Goal: Task Accomplishment & Management: Manage account settings

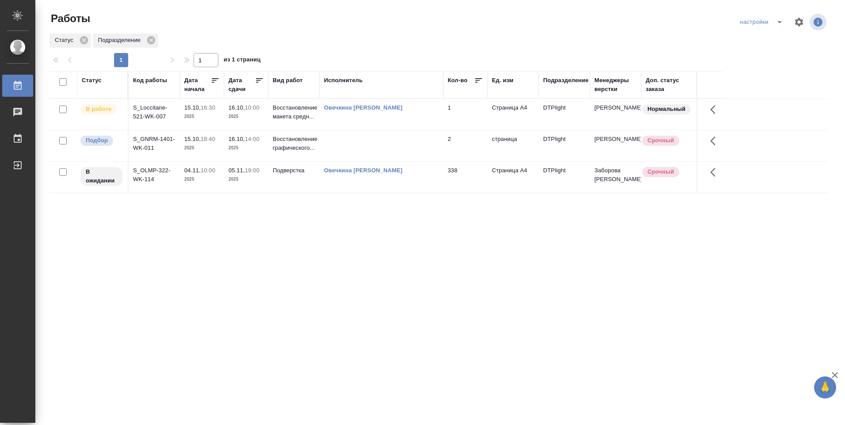
click at [350, 142] on td at bounding box center [381, 145] width 124 height 31
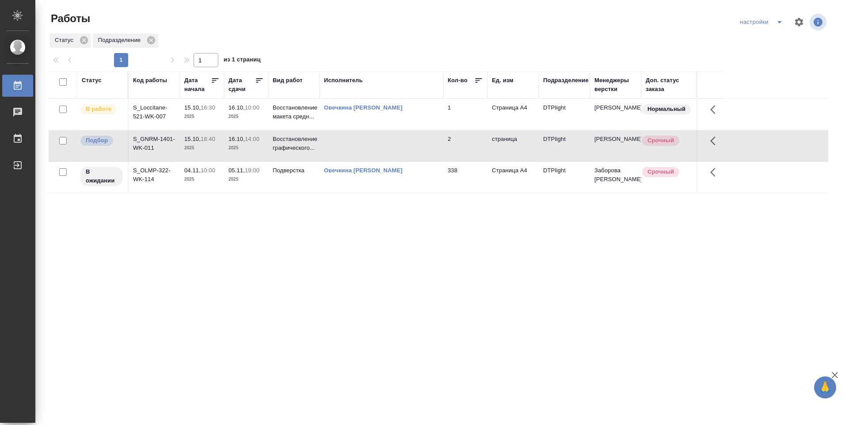
click at [350, 142] on td at bounding box center [381, 145] width 124 height 31
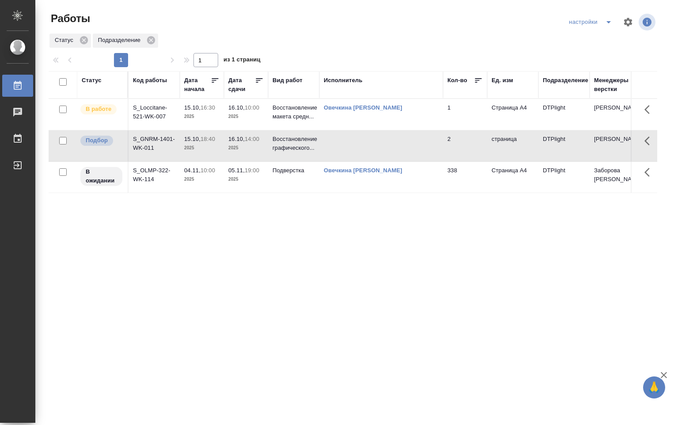
click at [372, 117] on td "Овечкина [PERSON_NAME]" at bounding box center [381, 114] width 124 height 31
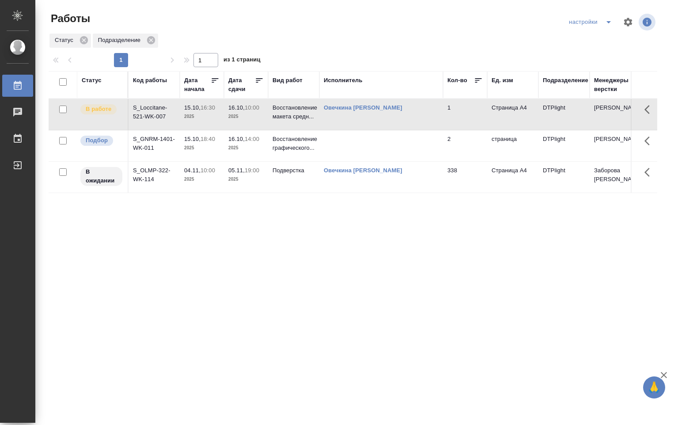
click at [390, 116] on td "Овечкина [PERSON_NAME]" at bounding box center [381, 114] width 124 height 31
click at [390, 115] on td "Овечкина [PERSON_NAME]" at bounding box center [381, 114] width 124 height 31
click at [389, 114] on td "Овечкина [PERSON_NAME]" at bounding box center [381, 114] width 124 height 31
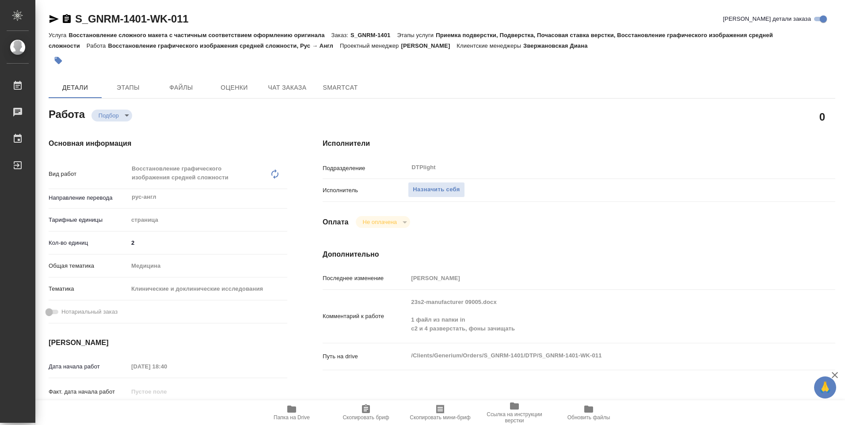
type textarea "x"
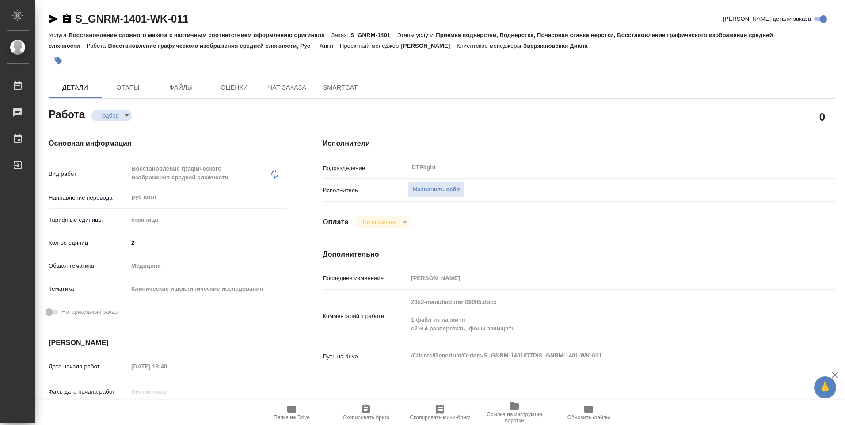
type textarea "x"
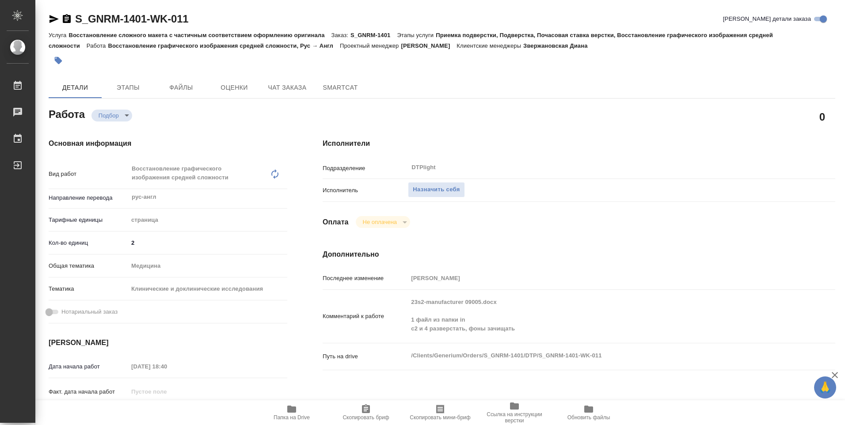
type textarea "x"
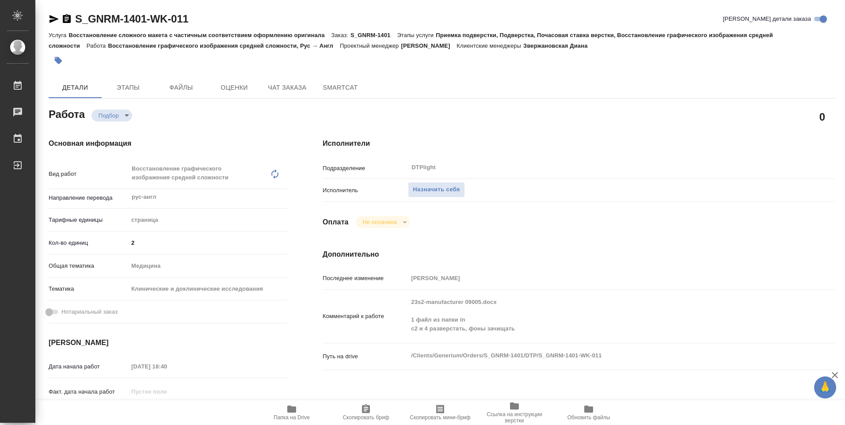
type textarea "x"
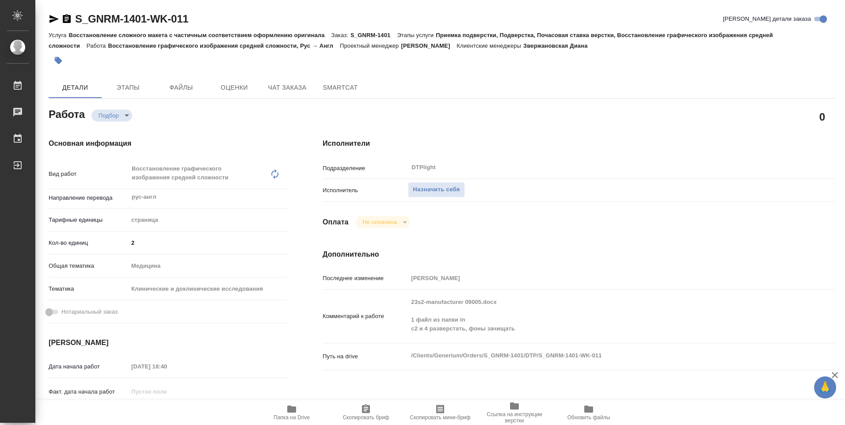
click at [289, 411] on icon "button" at bounding box center [291, 408] width 9 height 7
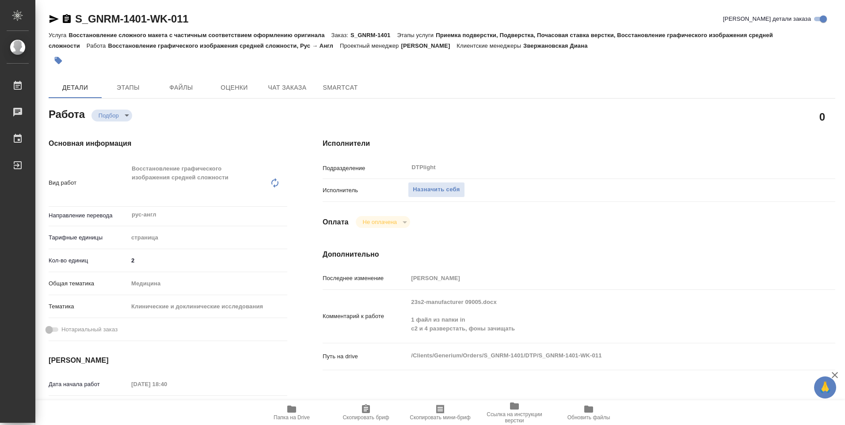
type textarea "x"
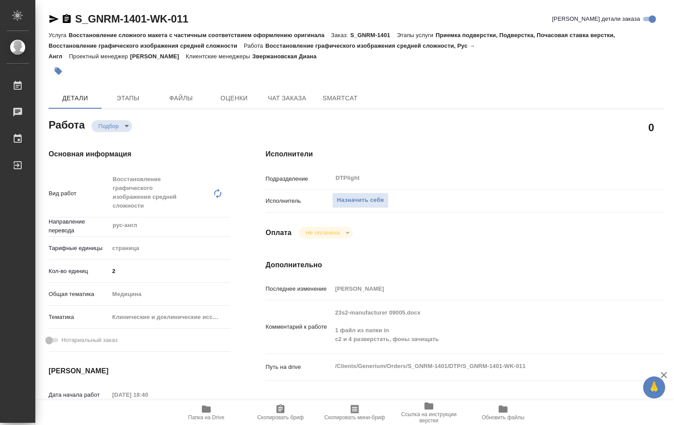
type textarea "x"
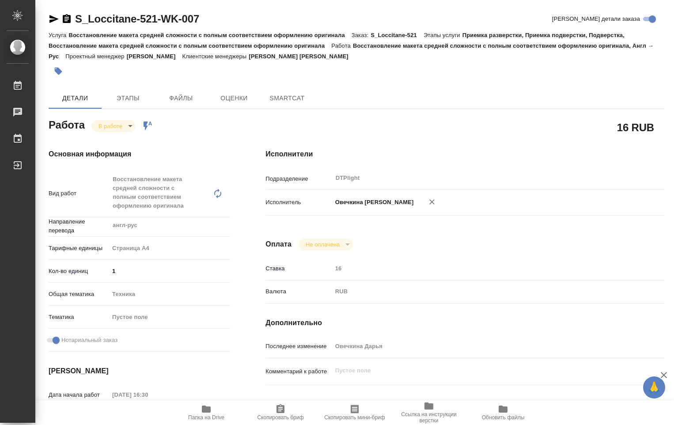
type textarea "x"
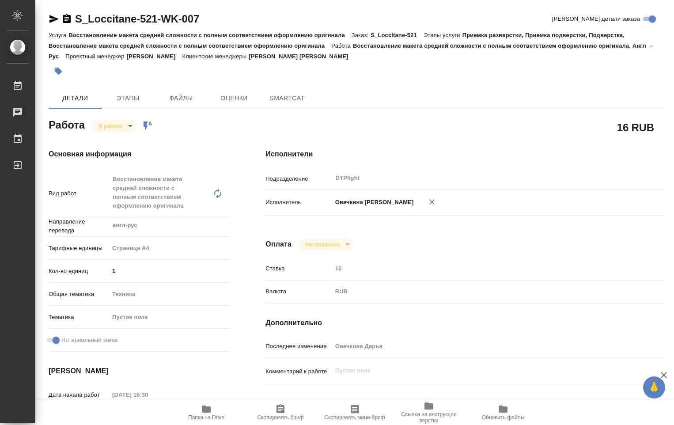
type textarea "x"
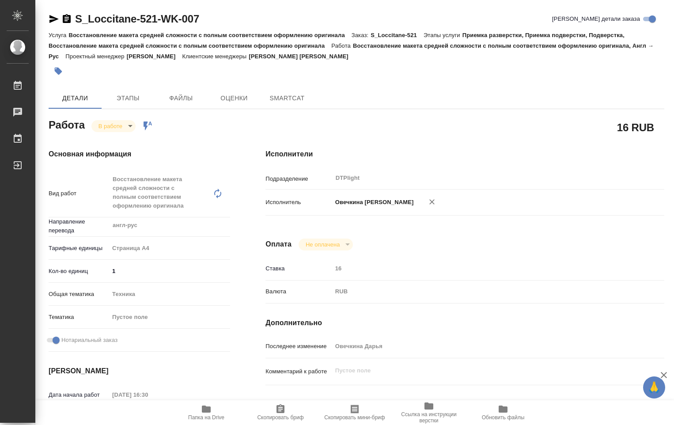
type textarea "x"
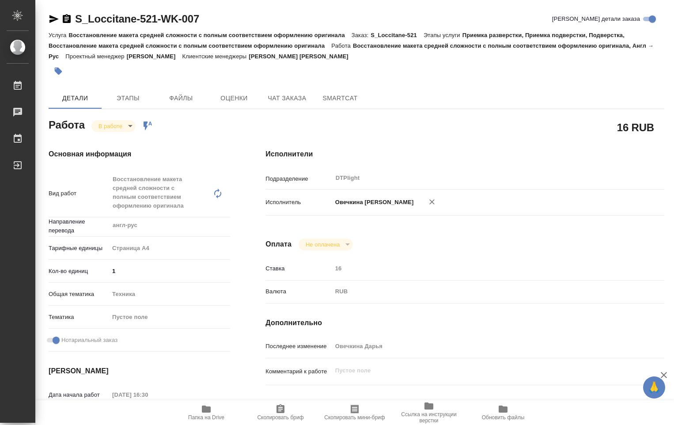
type textarea "x"
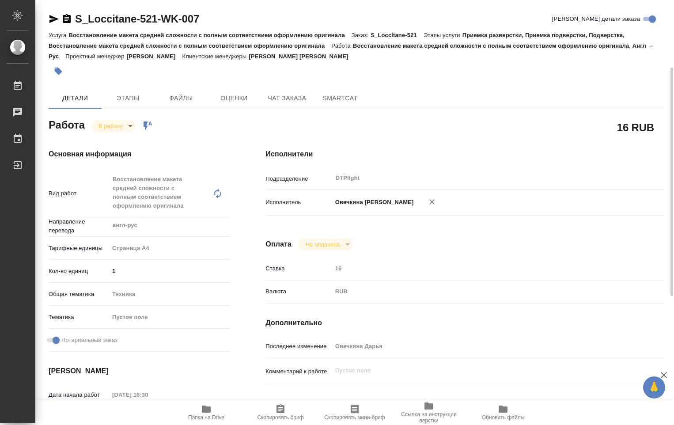
scroll to position [88, 0]
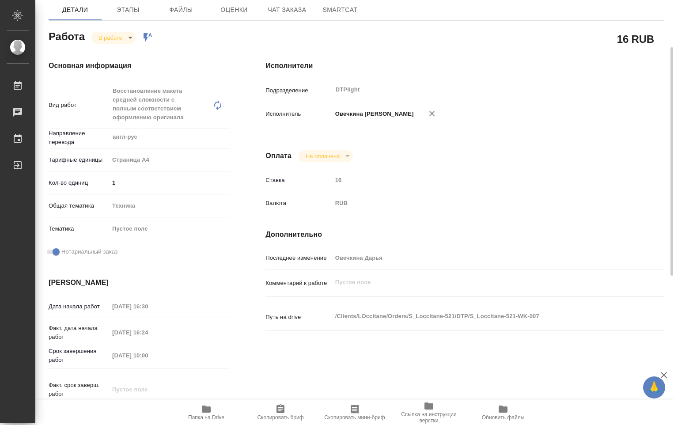
type textarea "x"
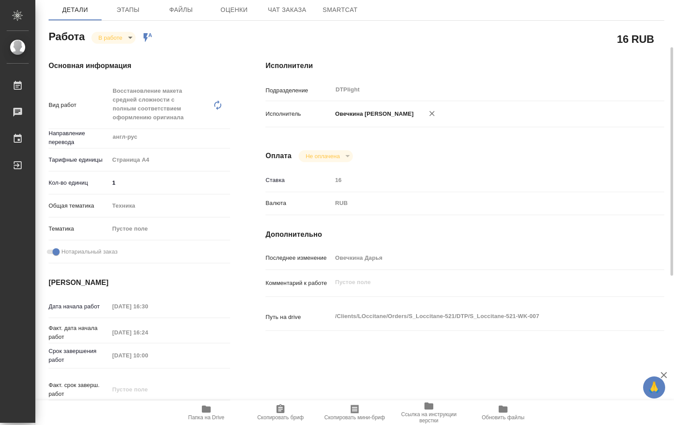
click at [208, 409] on icon "button" at bounding box center [206, 408] width 9 height 7
type textarea "x"
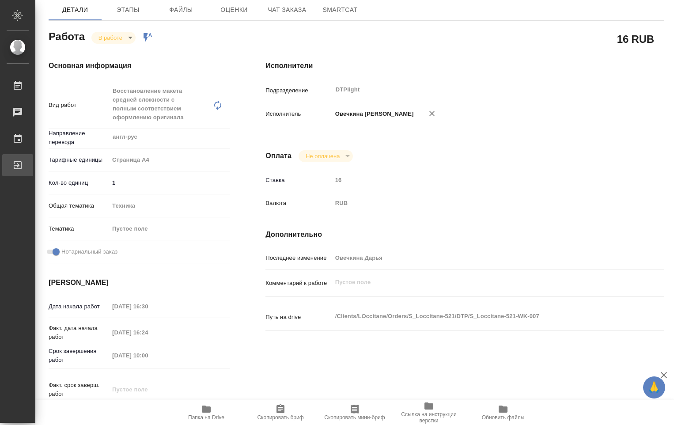
type textarea "x"
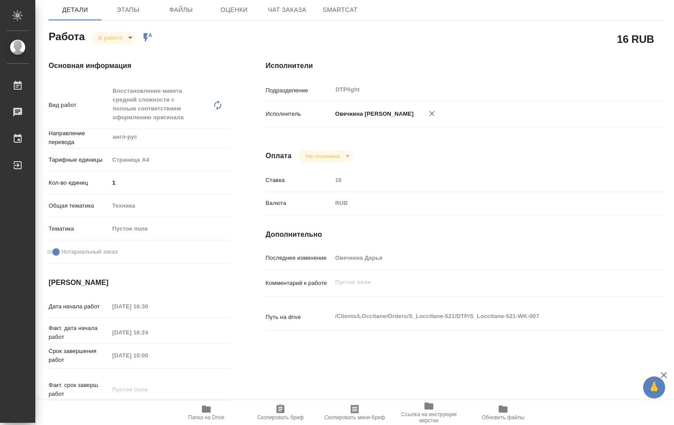
type textarea "x"
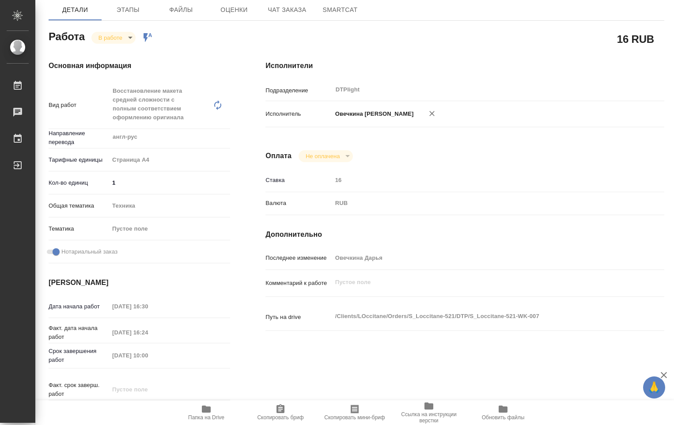
type textarea "x"
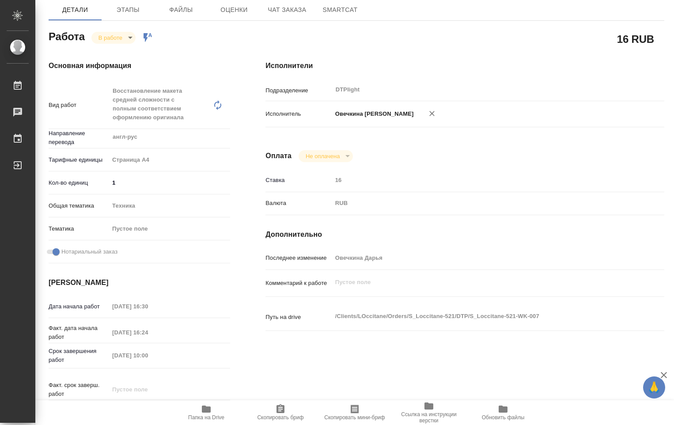
type textarea "x"
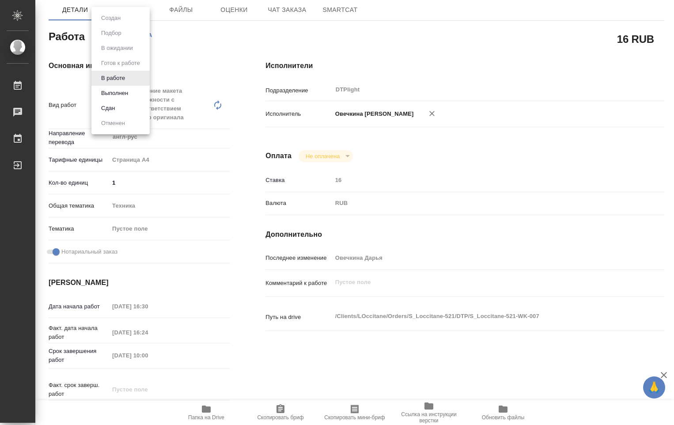
click at [129, 39] on body "🙏 .cls-1 fill:#fff; AWATERA Ovechkina Darya Работы 0 Чаты График Выйти S_Loccit…" at bounding box center [337, 212] width 674 height 425
click at [117, 92] on button "Выполнен" at bounding box center [114, 93] width 32 height 10
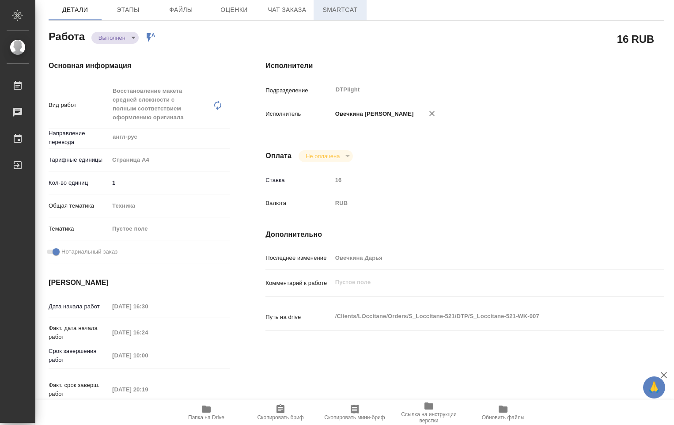
type textarea "x"
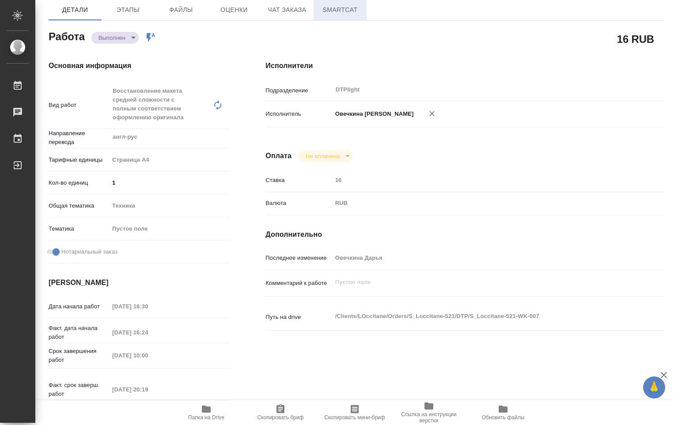
scroll to position [0, 0]
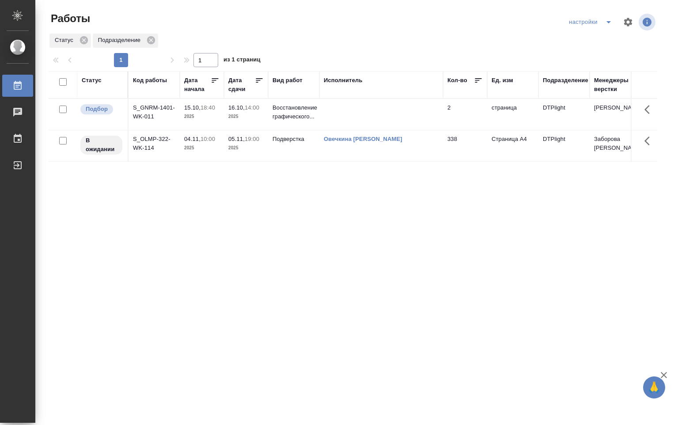
click at [360, 119] on td at bounding box center [381, 114] width 124 height 31
